Goal: Task Accomplishment & Management: Complete application form

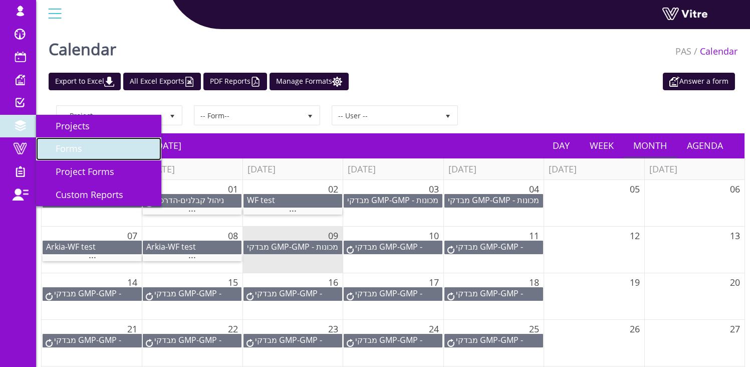
click at [65, 151] on span "Forms" at bounding box center [63, 148] width 39 height 12
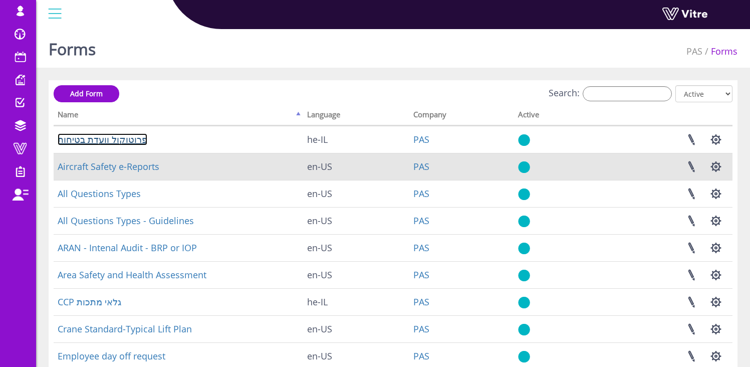
drag, startPoint x: 123, startPoint y: 137, endPoint x: 250, endPoint y: 168, distance: 130.6
click at [123, 137] on link "פרוטוקול וועדת בטיחות" at bounding box center [103, 139] width 90 height 12
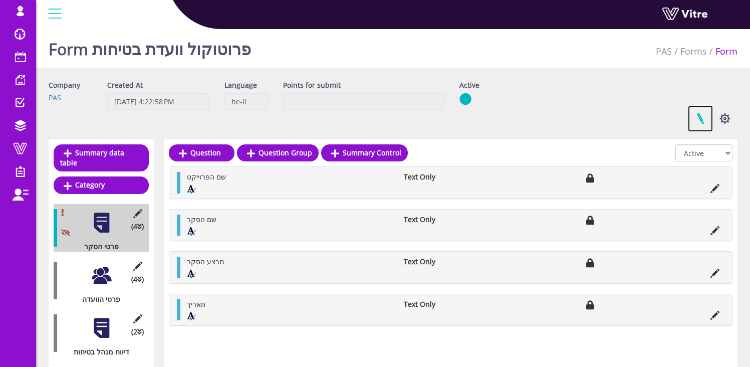
click at [707, 111] on link at bounding box center [700, 118] width 25 height 27
click at [697, 116] on link at bounding box center [700, 118] width 25 height 27
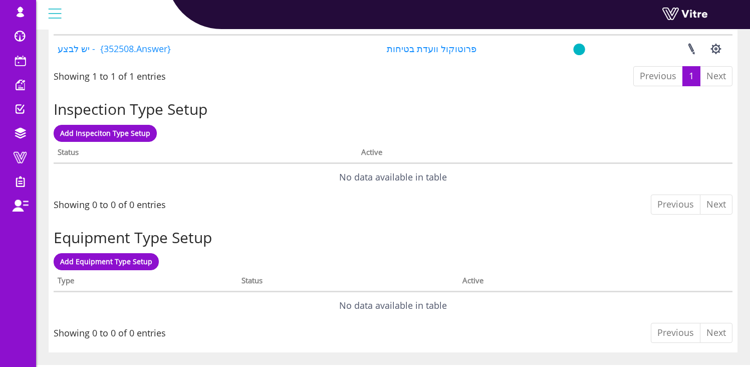
scroll to position [784, 0]
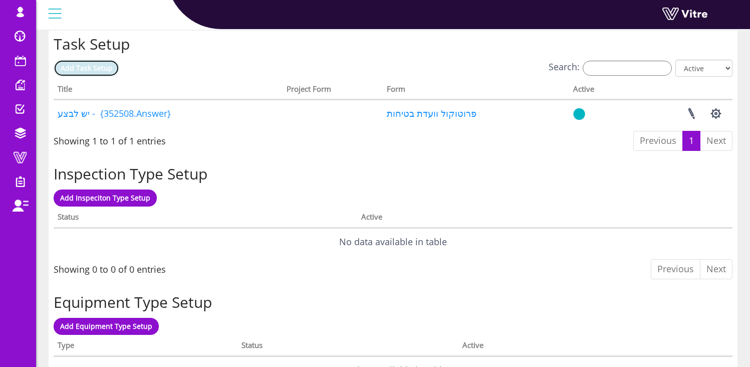
click at [101, 70] on span "Add Task Setup" at bounding box center [87, 68] width 52 height 10
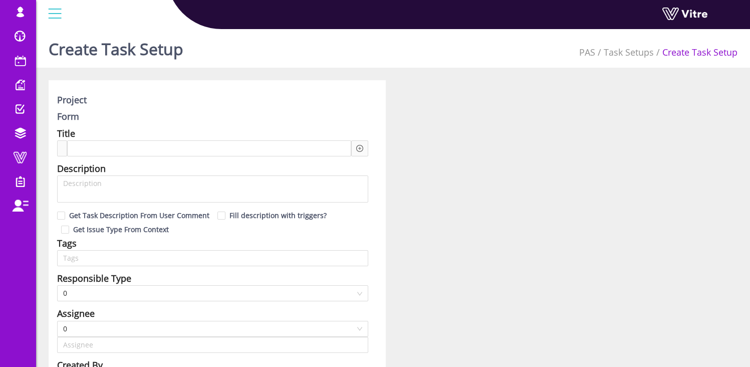
type input "Osher Faibish SU"
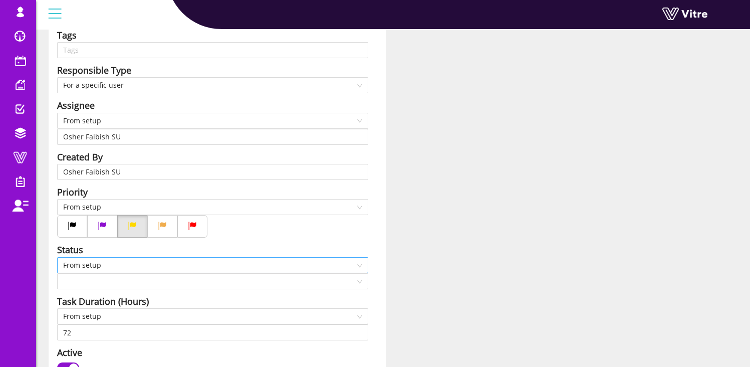
scroll to position [419, 0]
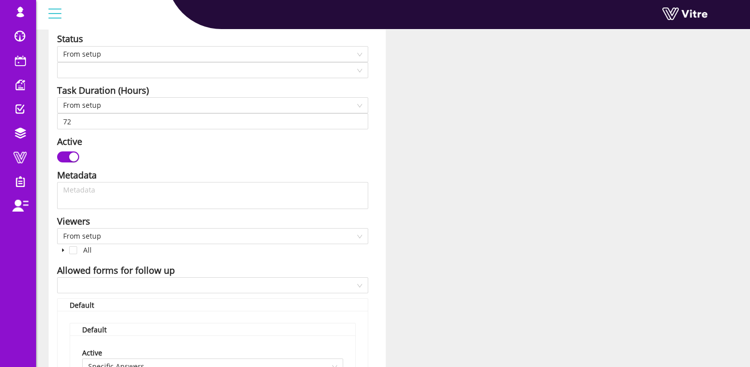
click at [64, 250] on icon "caret-down" at bounding box center [63, 251] width 2 height 4
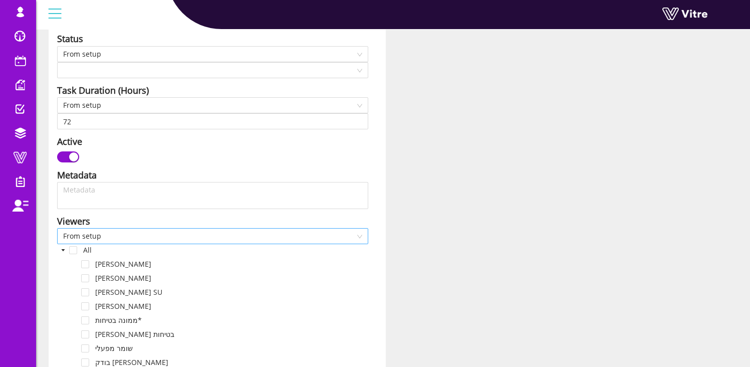
click at [85, 235] on span "From setup" at bounding box center [212, 235] width 299 height 15
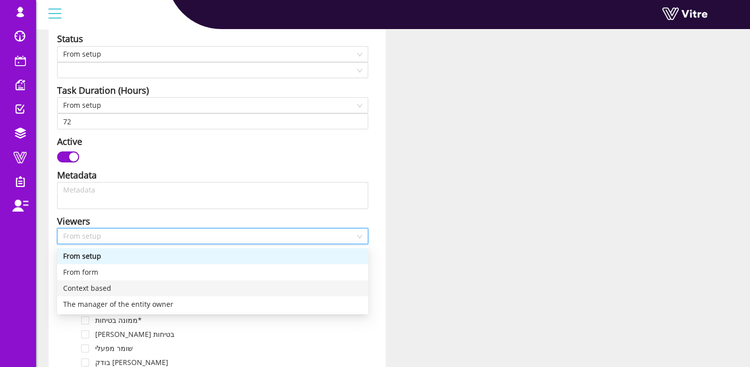
click at [181, 289] on div "Context based" at bounding box center [212, 288] width 299 height 11
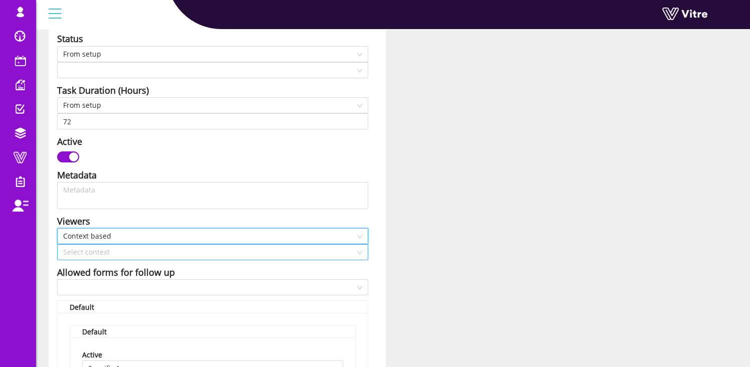
click at [109, 255] on input "search" at bounding box center [209, 252] width 292 height 15
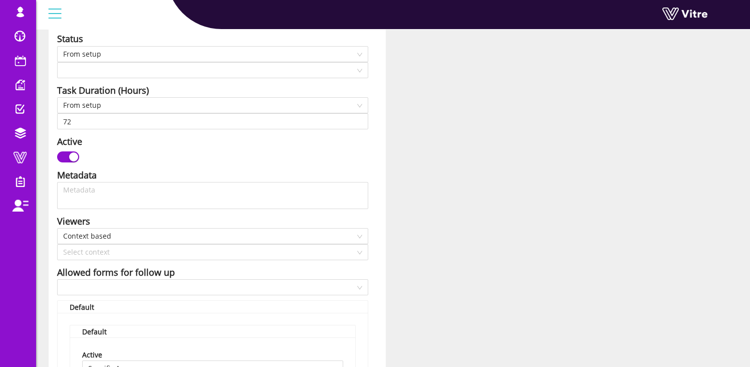
click at [173, 217] on div "Viewers" at bounding box center [212, 221] width 311 height 14
